Goal: Book appointment/travel/reservation

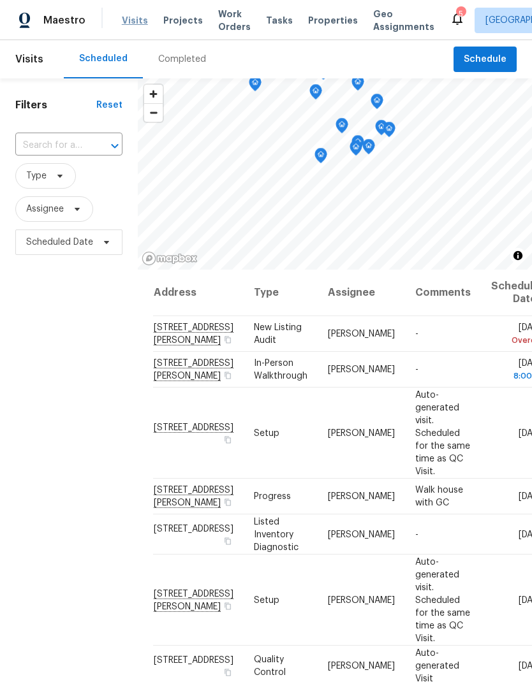
click at [136, 21] on span "Visits" at bounding box center [135, 20] width 26 height 13
click at [64, 146] on input "text" at bounding box center [50, 146] width 71 height 20
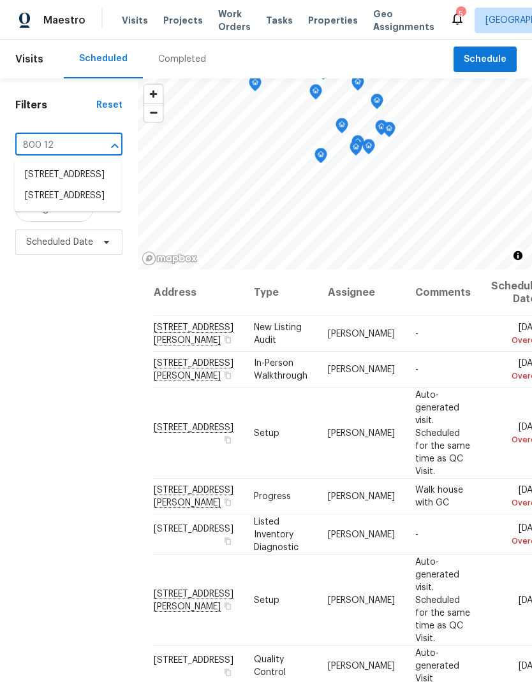
type input "800 125"
click at [83, 186] on li "[STREET_ADDRESS]" at bounding box center [68, 175] width 106 height 22
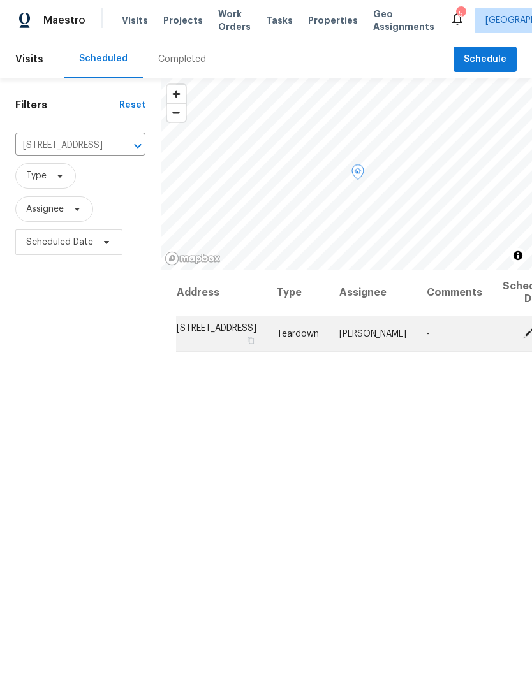
click at [522, 338] on icon at bounding box center [527, 332] width 11 height 11
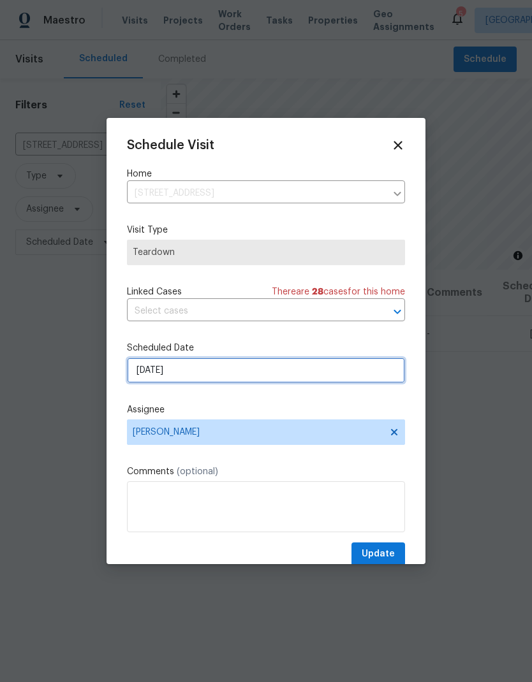
click at [266, 366] on input "[DATE]" at bounding box center [266, 370] width 278 height 25
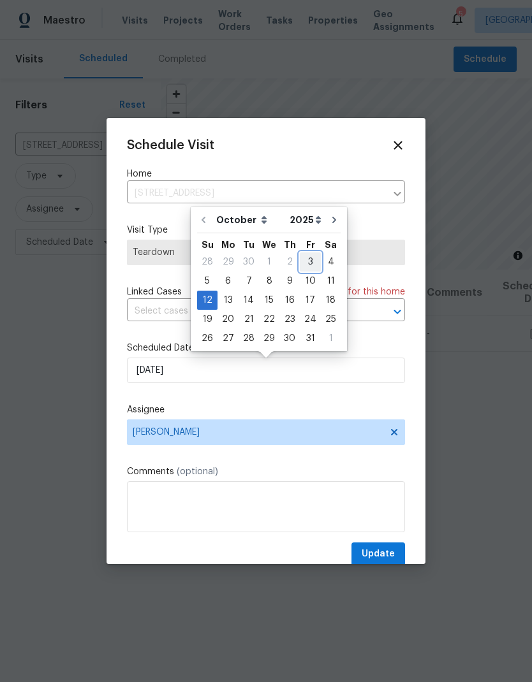
click at [308, 252] on div "3" at bounding box center [310, 261] width 21 height 19
type input "[DATE]"
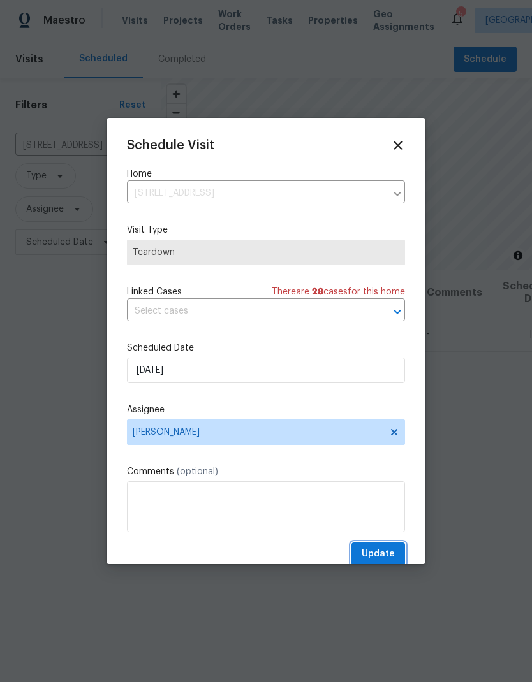
click at [386, 550] on span "Update" at bounding box center [377, 554] width 33 height 16
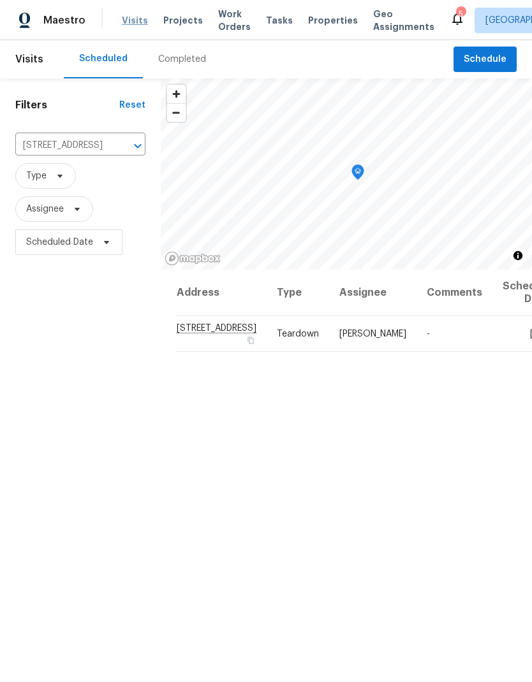
click at [129, 18] on span "Visits" at bounding box center [135, 20] width 26 height 13
click at [115, 145] on icon "Clear" at bounding box center [121, 146] width 13 height 13
